Goal: Task Accomplishment & Management: Complete application form

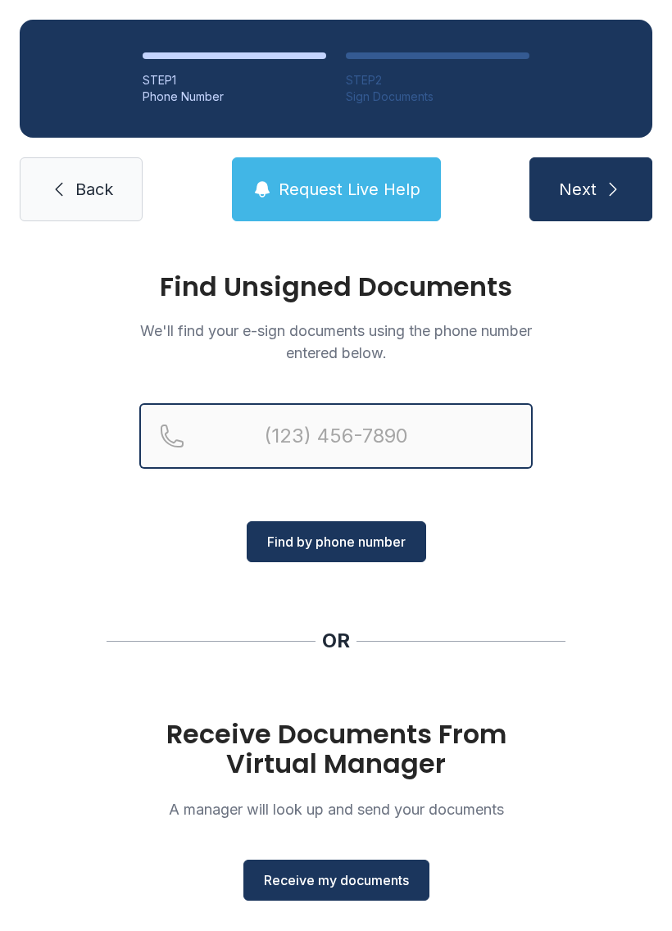
click at [421, 423] on input "Reservation phone number" at bounding box center [336, 436] width 394 height 66
type input "("
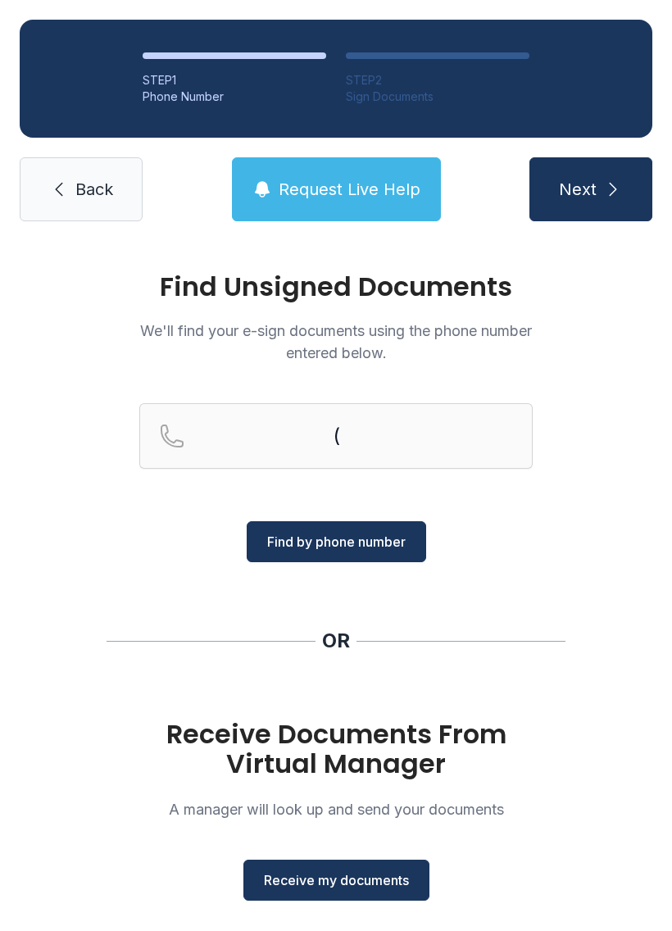
click at [617, 564] on div "Find Unsigned Documents We'll find your e-sign documents using the phone number…" at bounding box center [336, 604] width 672 height 726
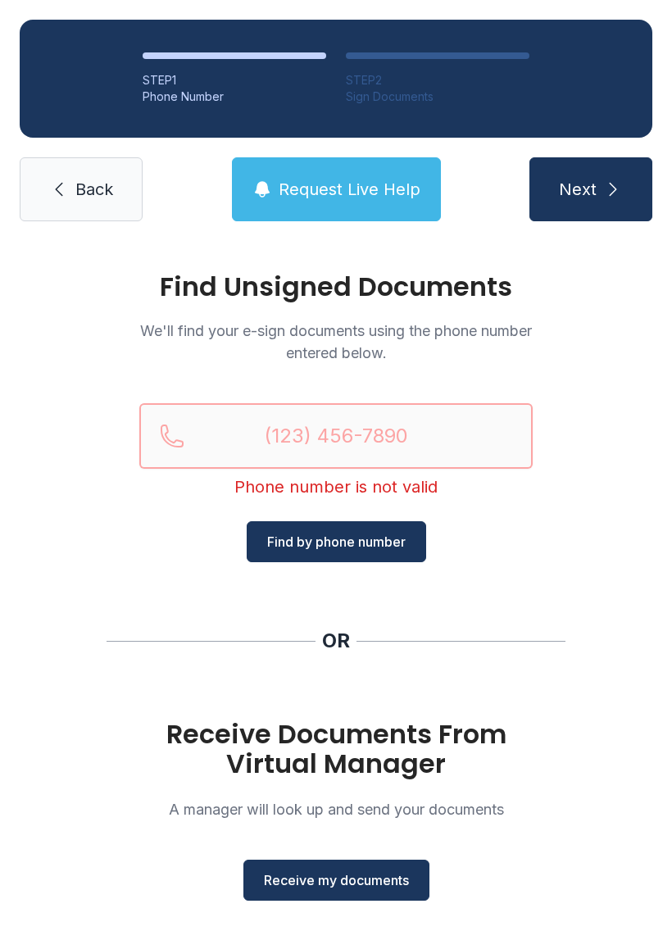
click at [427, 426] on input "Reservation phone number" at bounding box center [336, 436] width 394 height 66
type input "("
click at [586, 527] on div "Find Unsigned Documents We'll find your e-sign documents using the phone number…" at bounding box center [336, 604] width 672 height 726
click at [355, 877] on span "Receive my documents" at bounding box center [336, 881] width 145 height 20
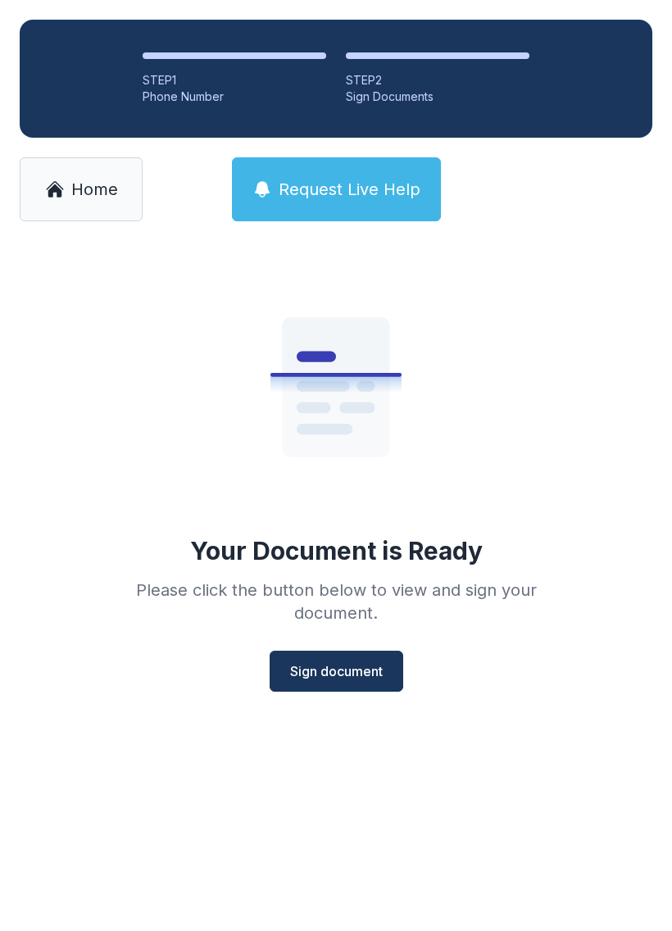
click at [334, 667] on span "Sign document" at bounding box center [336, 672] width 93 height 20
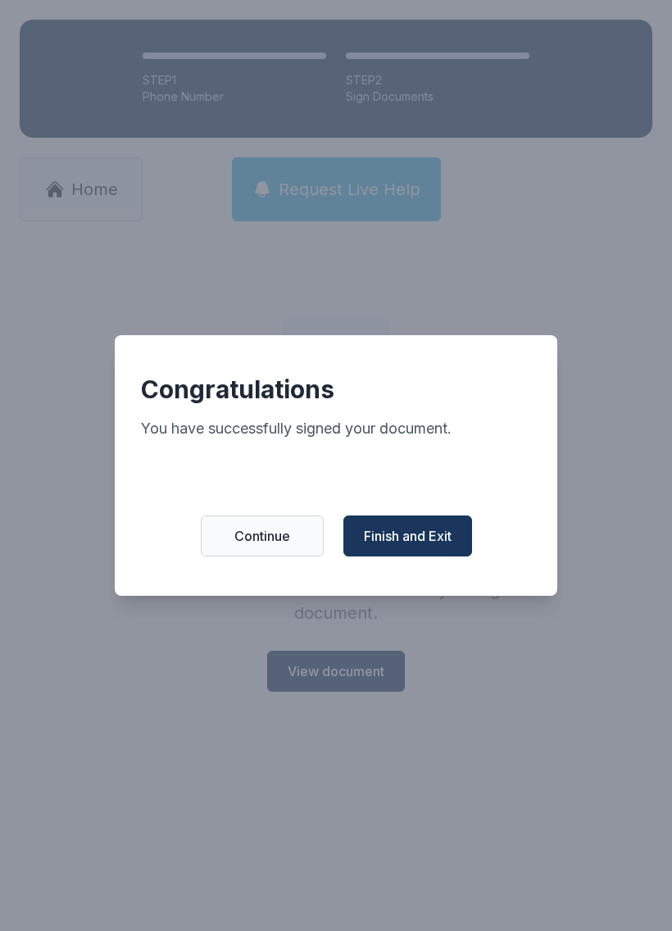
click at [410, 536] on span "Finish and Exit" at bounding box center [408, 536] width 88 height 20
